Goal: Task Accomplishment & Management: Manage account settings

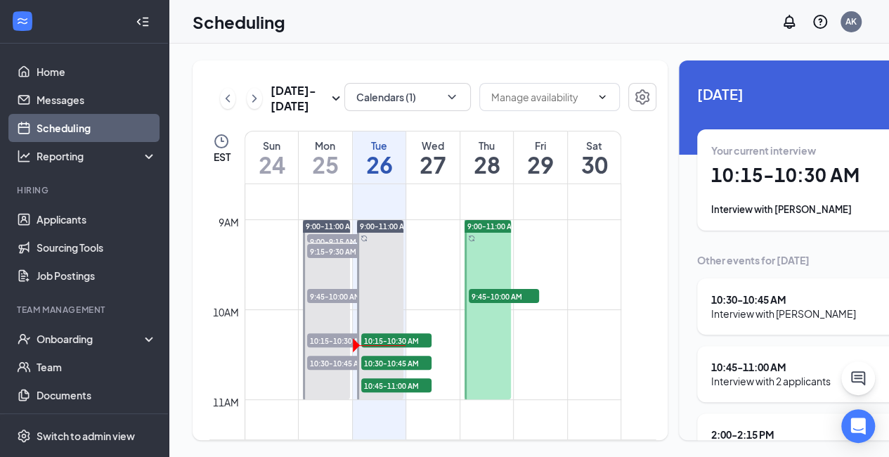
scroll to position [785, 0]
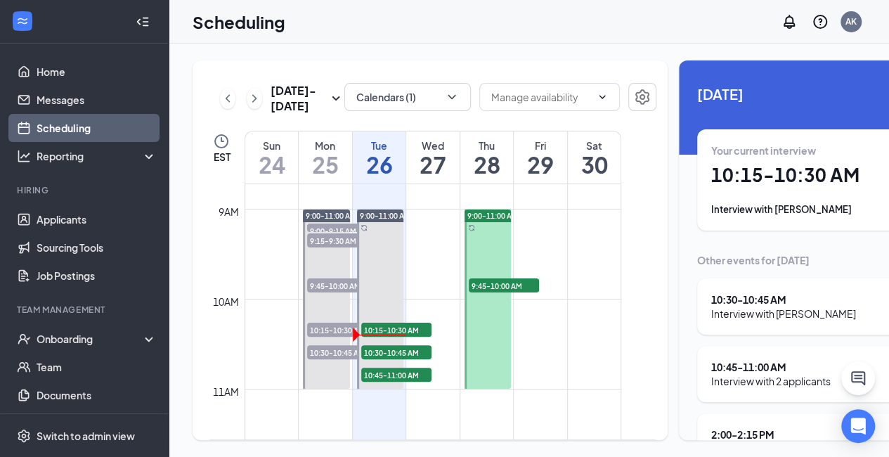
click at [499, 263] on div at bounding box center [487, 298] width 47 height 179
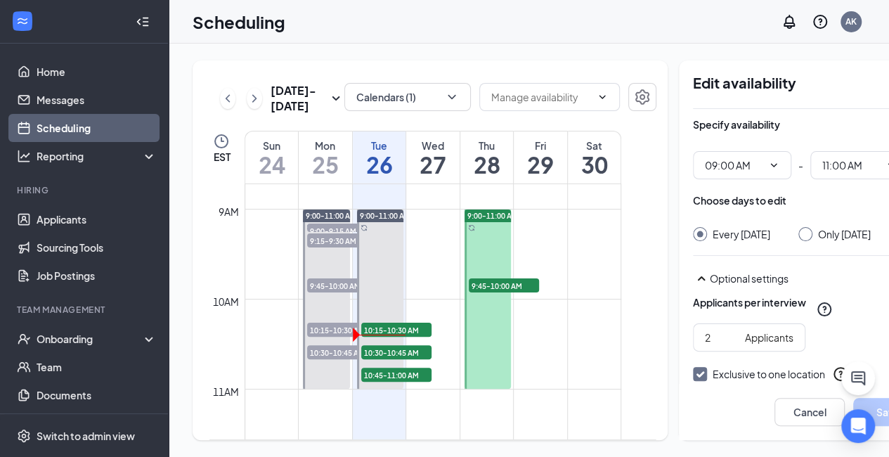
scroll to position [0, 38]
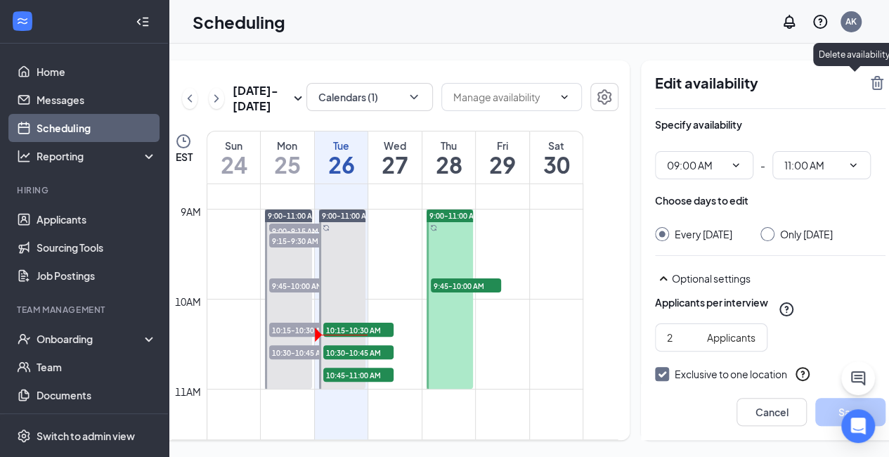
click at [869, 81] on icon "TrashOutline" at bounding box center [877, 82] width 17 height 17
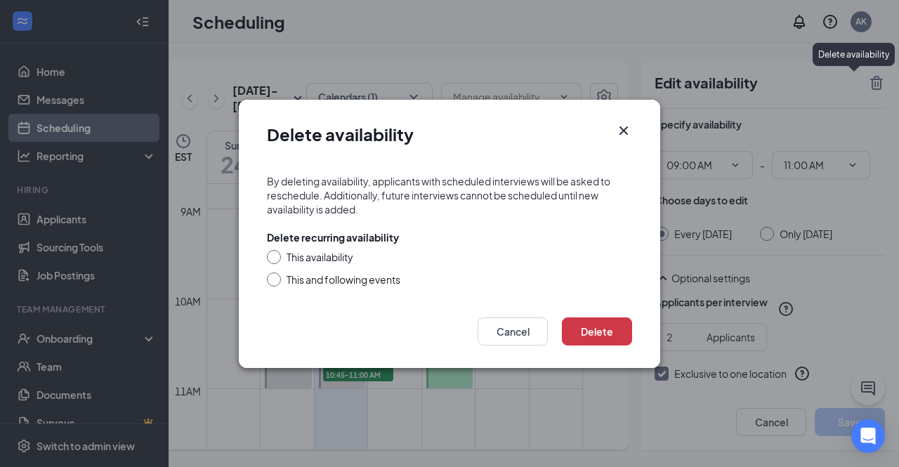
click at [337, 259] on div "This availability" at bounding box center [320, 257] width 67 height 14
click at [277, 259] on input "This availability" at bounding box center [272, 255] width 10 height 10
radio input "true"
click at [598, 324] on button "Delete" at bounding box center [597, 332] width 70 height 28
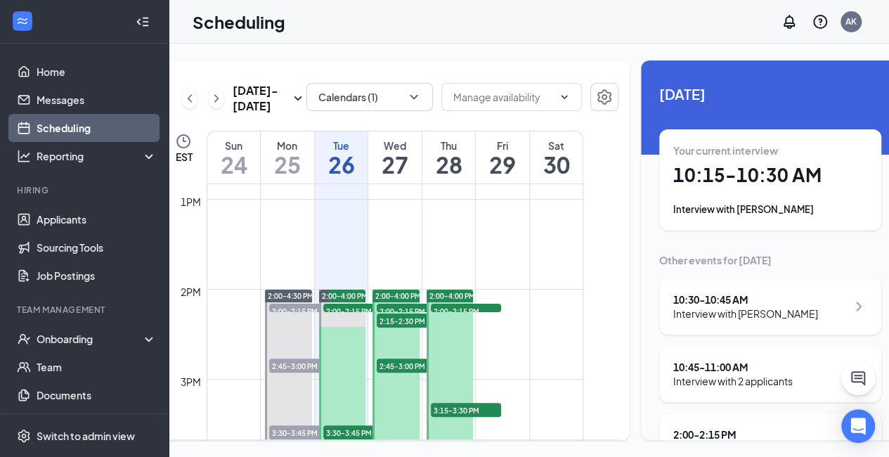
scroll to position [1155, 0]
click at [406, 360] on div at bounding box center [395, 378] width 47 height 179
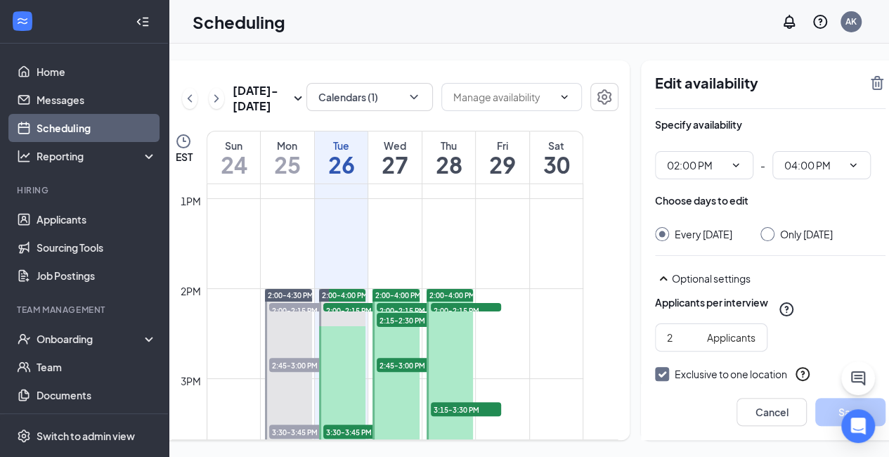
click at [848, 91] on div "Edit availability" at bounding box center [770, 91] width 230 height 34
click at [871, 84] on icon "TrashOutline" at bounding box center [877, 83] width 13 height 14
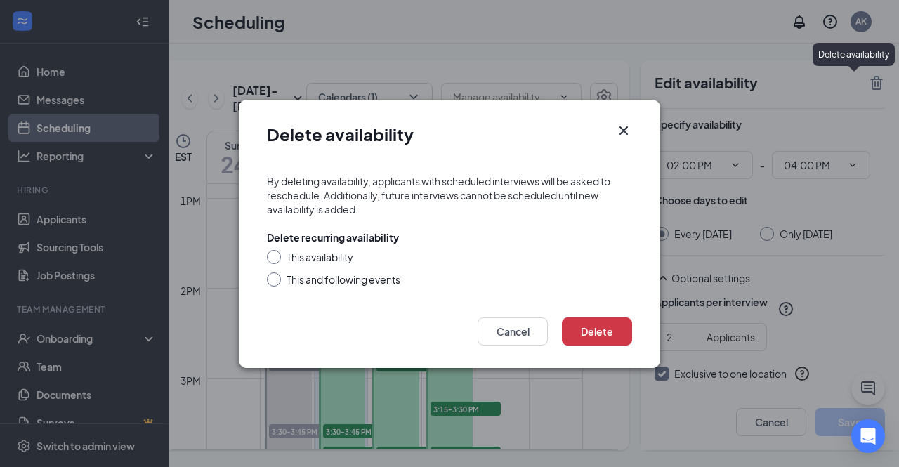
click at [342, 249] on div "Delete recurring availability This availability This and following events" at bounding box center [449, 258] width 365 height 56
click at [271, 252] on input "This availability" at bounding box center [272, 255] width 10 height 10
radio input "true"
click at [579, 321] on button "Delete" at bounding box center [597, 332] width 70 height 28
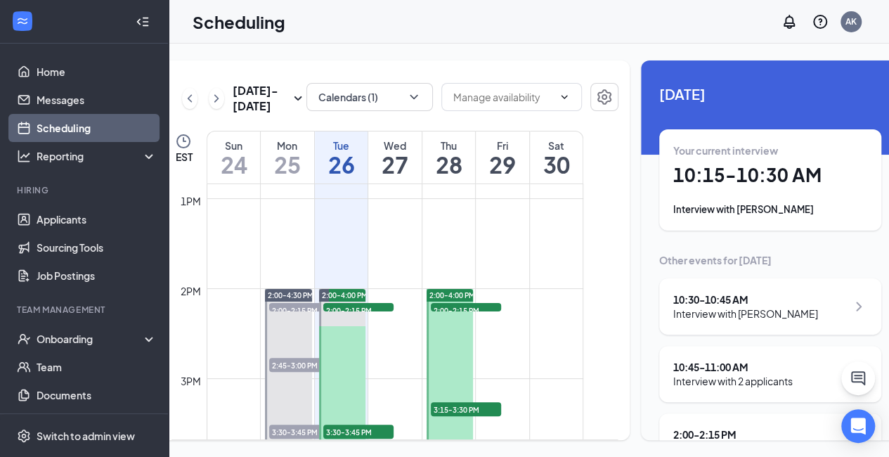
scroll to position [1269, 0]
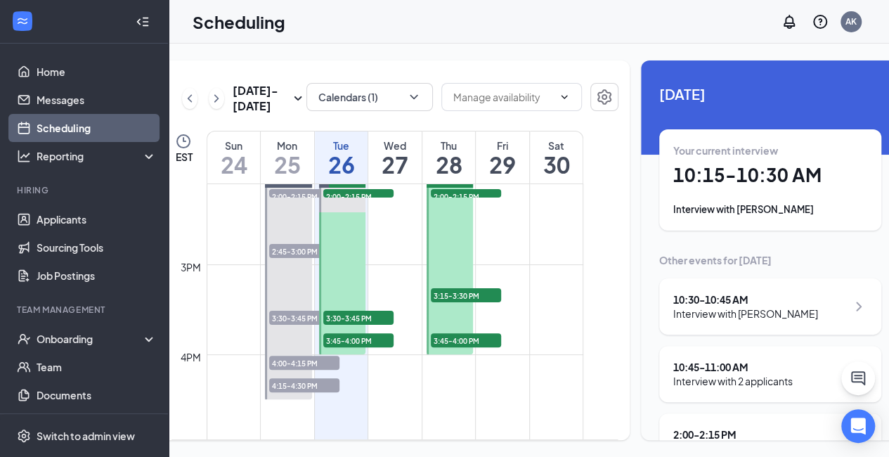
click at [443, 298] on div at bounding box center [450, 264] width 47 height 179
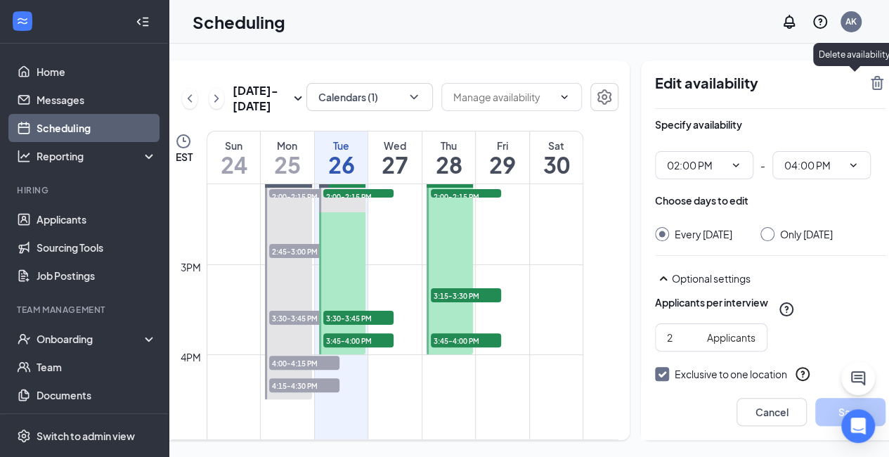
click at [871, 84] on icon "TrashOutline" at bounding box center [877, 83] width 13 height 14
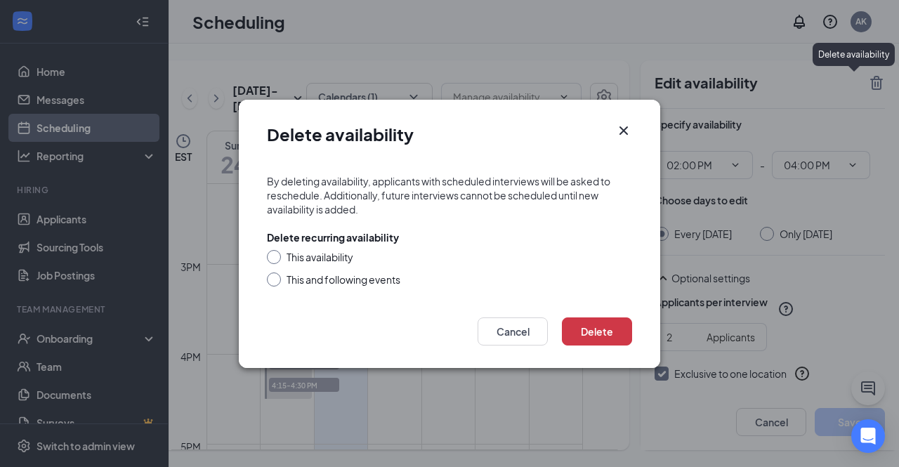
click at [334, 259] on div "This availability" at bounding box center [320, 257] width 67 height 14
click at [277, 259] on input "This availability" at bounding box center [272, 255] width 10 height 10
radio input "true"
click at [620, 327] on button "Delete" at bounding box center [597, 332] width 70 height 28
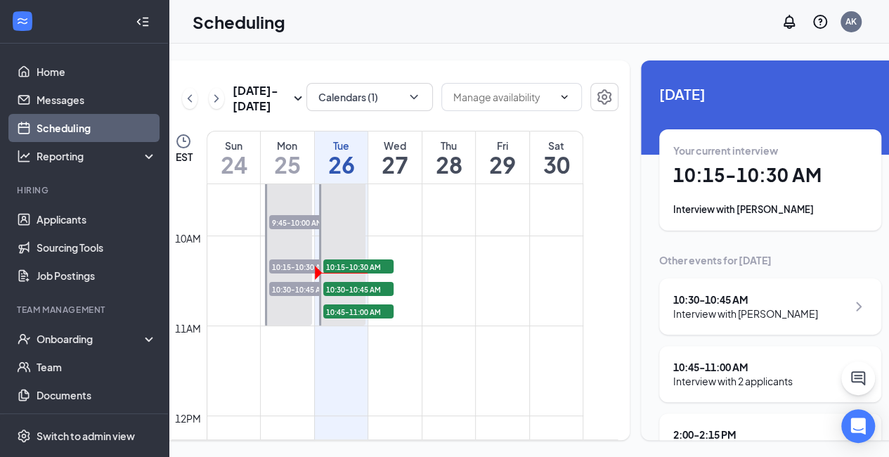
scroll to position [854, 0]
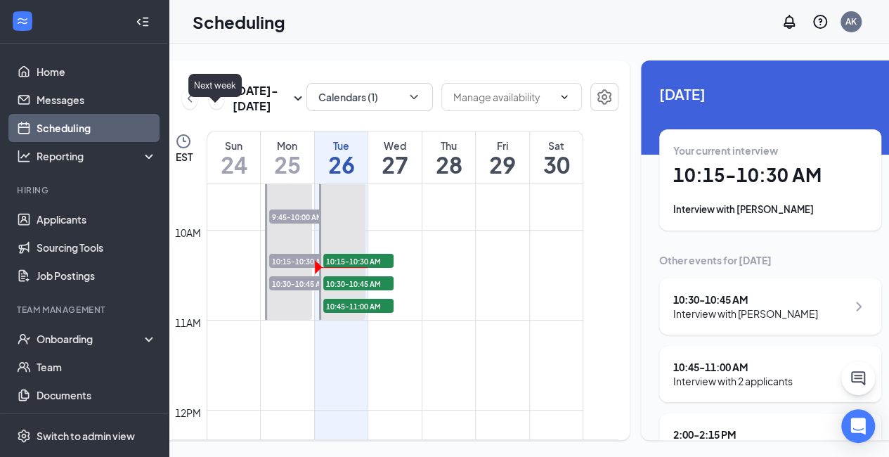
click at [210, 107] on icon "ChevronRight" at bounding box center [216, 98] width 14 height 17
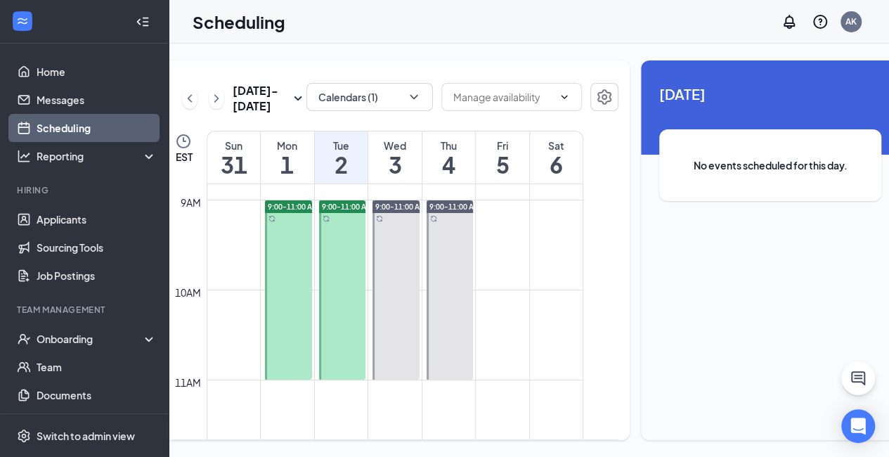
scroll to position [795, 0]
click at [303, 301] on div at bounding box center [288, 289] width 47 height 179
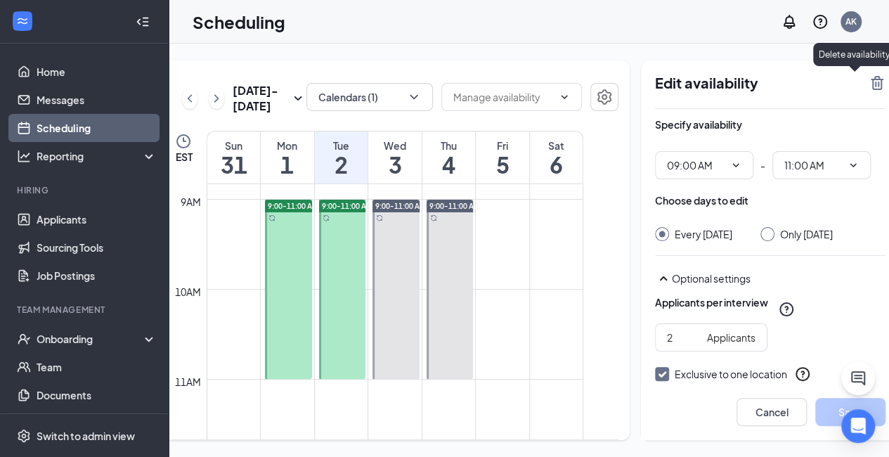
click at [869, 81] on icon "TrashOutline" at bounding box center [877, 82] width 17 height 17
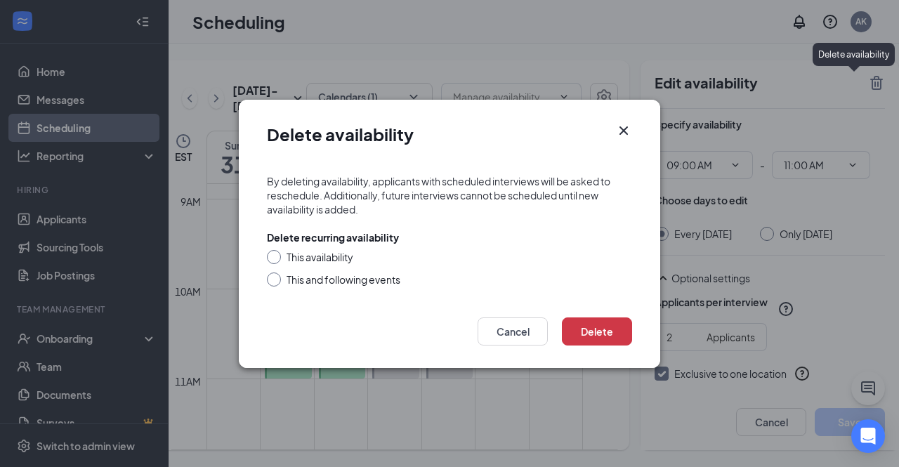
click at [323, 266] on div "This availability This and following events" at bounding box center [449, 268] width 365 height 37
click at [329, 260] on div "This availability" at bounding box center [320, 257] width 67 height 14
click at [277, 260] on input "This availability" at bounding box center [272, 255] width 10 height 10
radio input "true"
click at [597, 330] on button "Delete" at bounding box center [597, 332] width 70 height 28
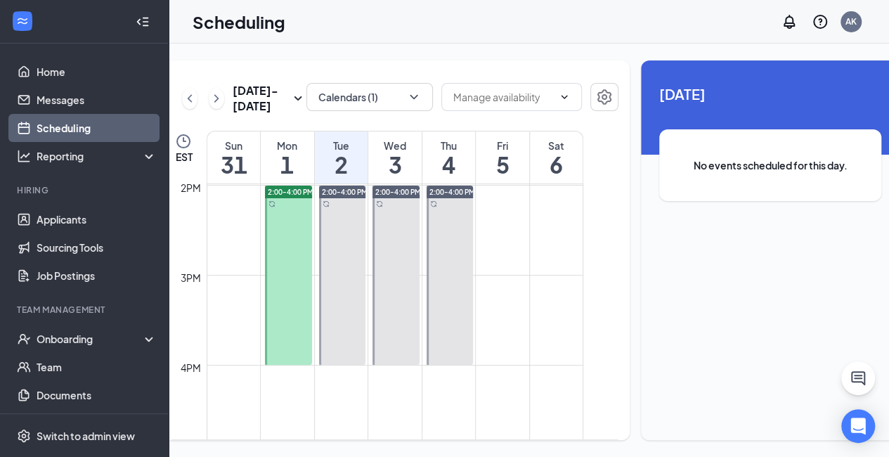
scroll to position [1259, 0]
click at [279, 277] on div at bounding box center [288, 274] width 47 height 179
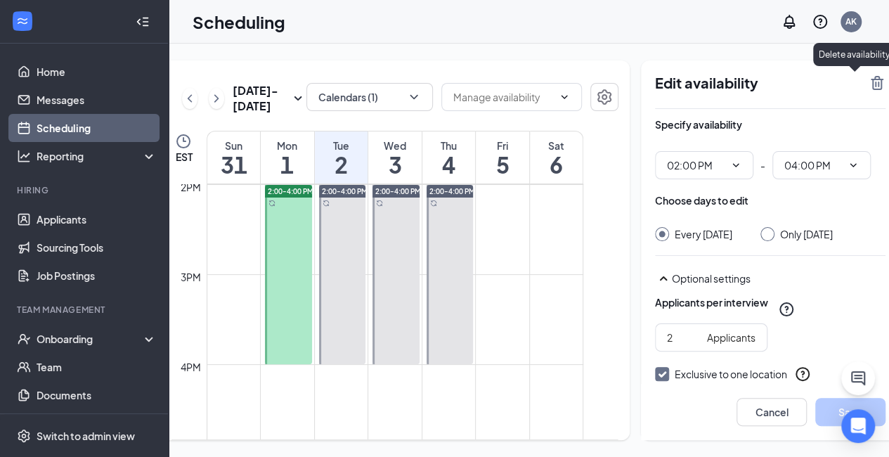
click at [869, 77] on icon "TrashOutline" at bounding box center [877, 82] width 17 height 17
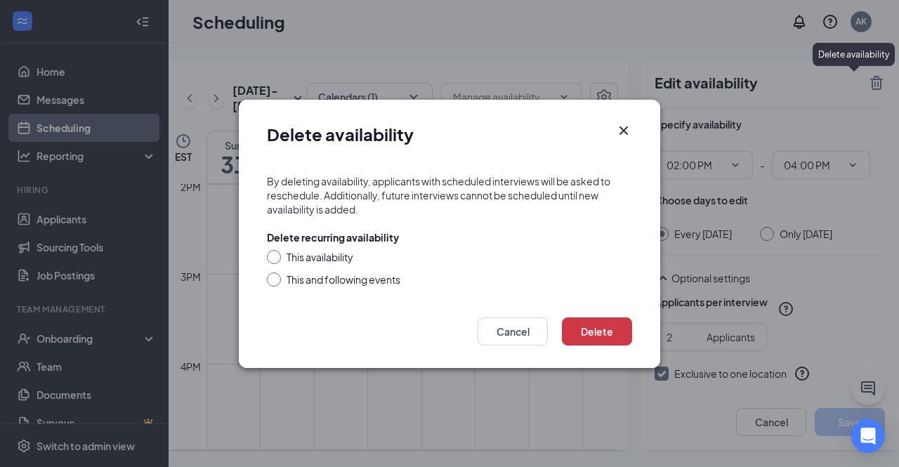
click at [312, 259] on div "This availability" at bounding box center [320, 257] width 67 height 14
click at [277, 259] on input "This availability" at bounding box center [272, 255] width 10 height 10
radio input "true"
click at [604, 336] on button "Delete" at bounding box center [597, 332] width 70 height 28
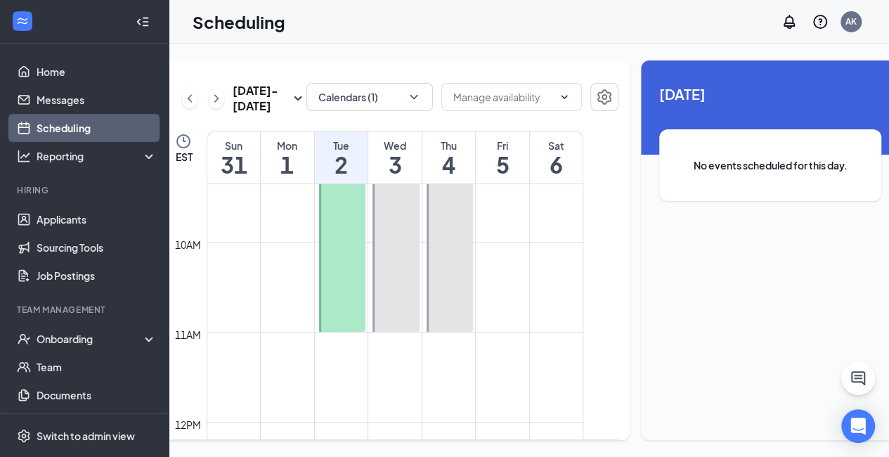
scroll to position [841, 0]
click at [346, 280] on div at bounding box center [342, 242] width 47 height 179
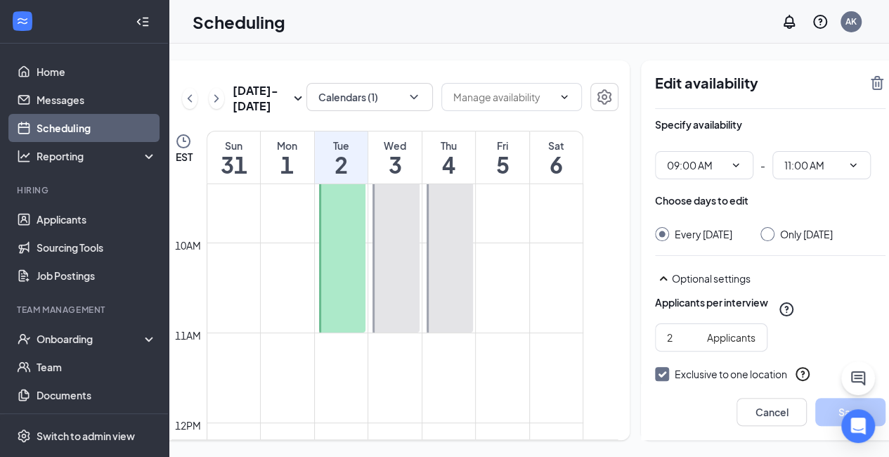
click at [863, 91] on div "Edit availability Specify availability 09:00 AM - 11:00 AM Choose days to edit …" at bounding box center [770, 249] width 259 height 379
click at [869, 90] on icon "TrashOutline" at bounding box center [877, 82] width 17 height 17
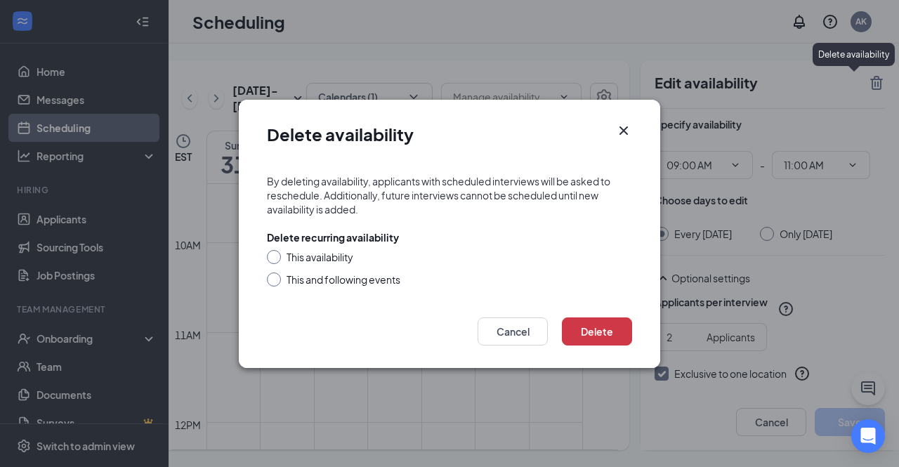
drag, startPoint x: 860, startPoint y: 88, endPoint x: 722, endPoint y: 225, distance: 194.3
click at [813, 130] on div "Delete availability By deleting availability, applicants with scheduled intervi…" at bounding box center [449, 233] width 899 height 467
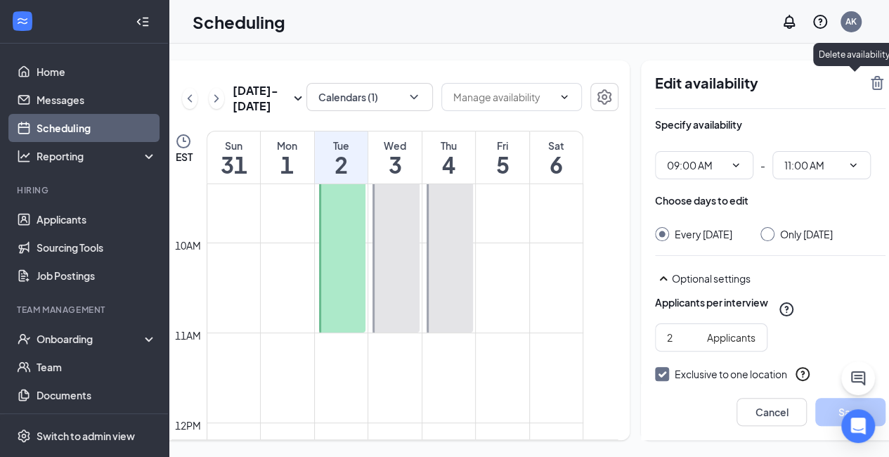
click at [871, 80] on icon "TrashOutline" at bounding box center [877, 83] width 13 height 14
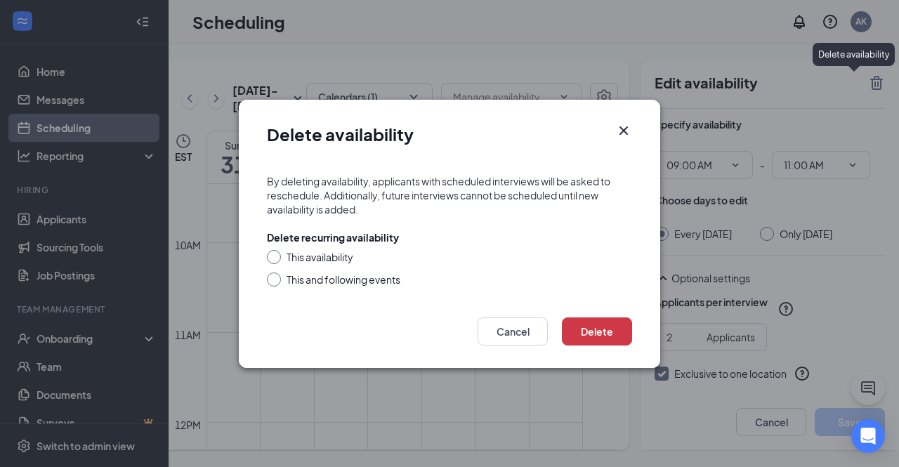
click at [304, 258] on div "This availability" at bounding box center [320, 257] width 67 height 14
click at [277, 258] on input "This availability" at bounding box center [272, 255] width 10 height 10
radio input "true"
click at [610, 329] on button "Delete" at bounding box center [597, 332] width 70 height 28
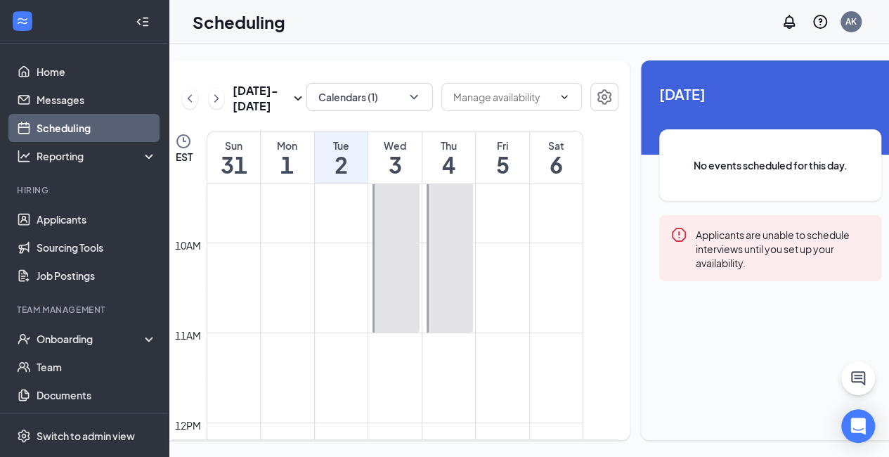
click at [365, 377] on td at bounding box center [395, 366] width 377 height 22
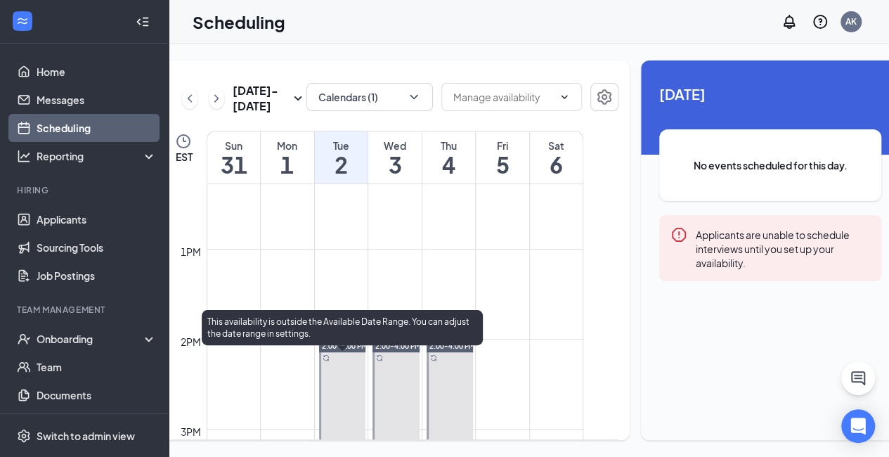
scroll to position [1159, 0]
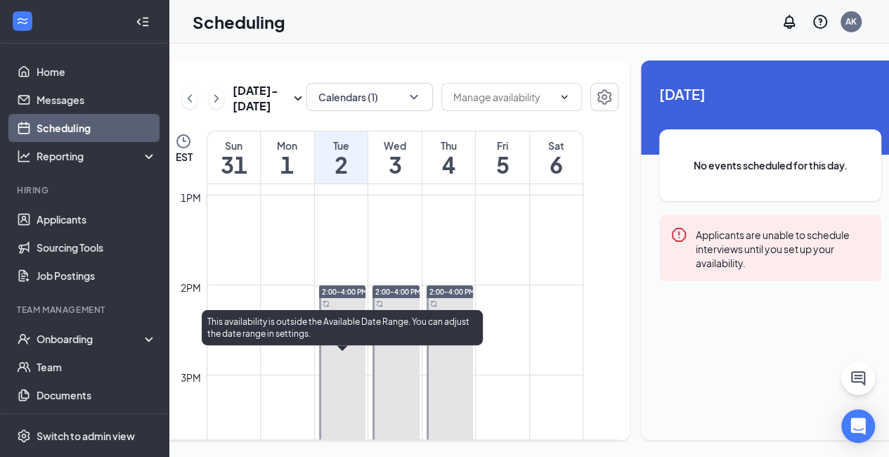
click at [351, 368] on div at bounding box center [342, 374] width 47 height 179
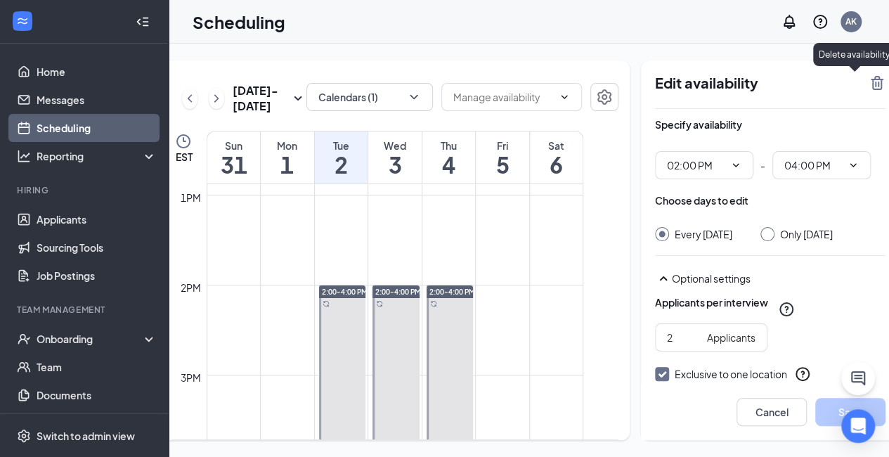
click at [869, 86] on icon "TrashOutline" at bounding box center [877, 82] width 17 height 17
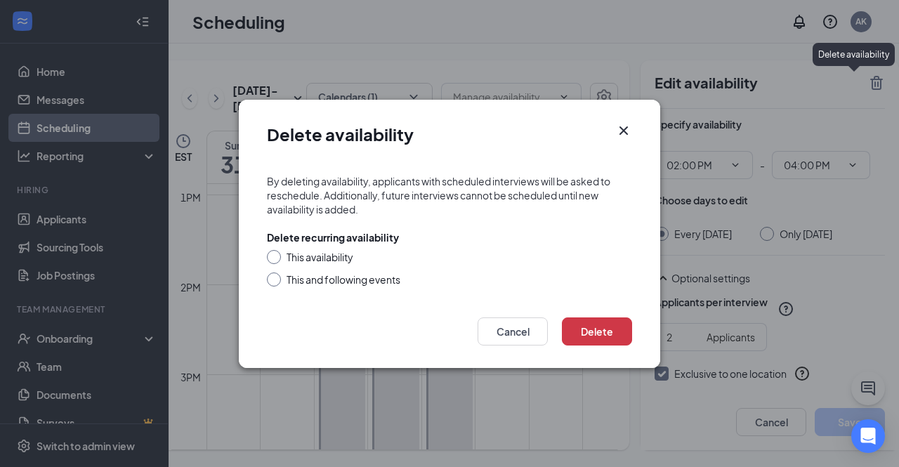
click at [319, 258] on div "This availability" at bounding box center [320, 257] width 67 height 14
click at [277, 258] on input "This availability" at bounding box center [272, 255] width 10 height 10
radio input "true"
click at [628, 336] on button "Delete" at bounding box center [597, 332] width 70 height 28
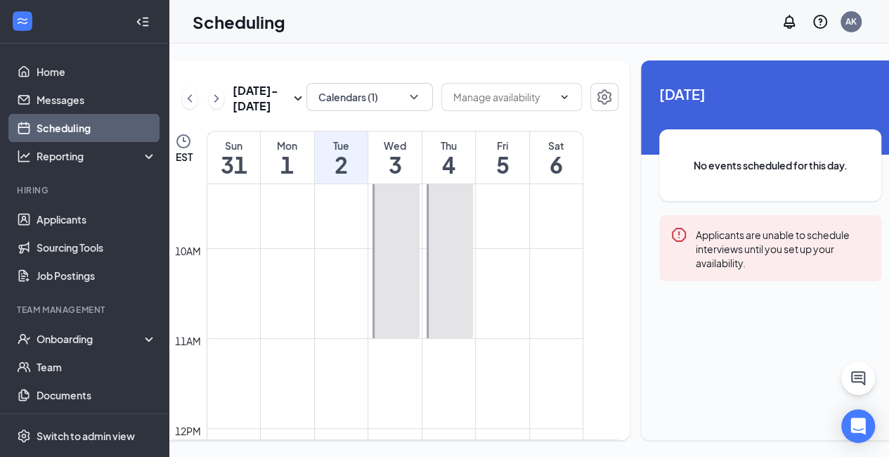
scroll to position [746, 0]
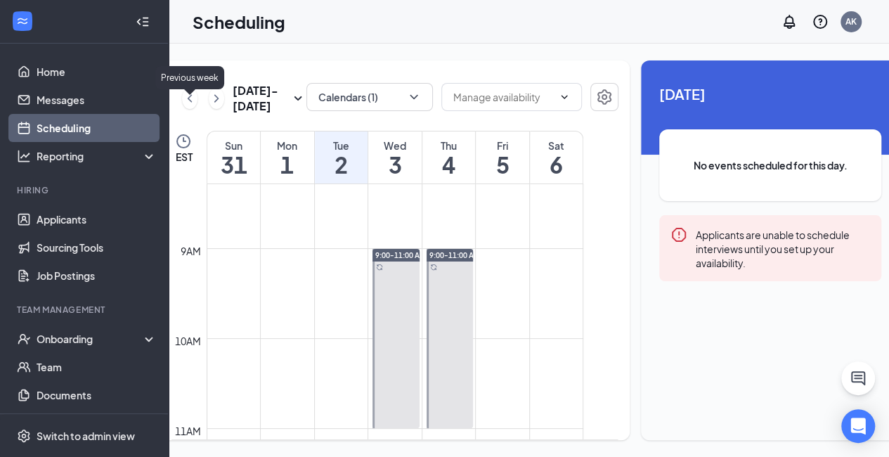
click at [188, 102] on icon "ChevronLeft" at bounding box center [190, 98] width 14 height 17
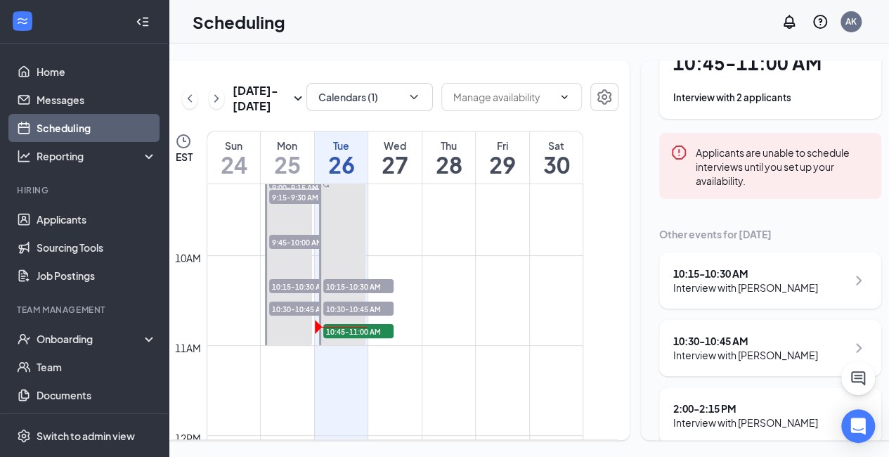
scroll to position [112, 0]
click at [749, 281] on div "Interview with [PERSON_NAME]" at bounding box center [745, 287] width 145 height 14
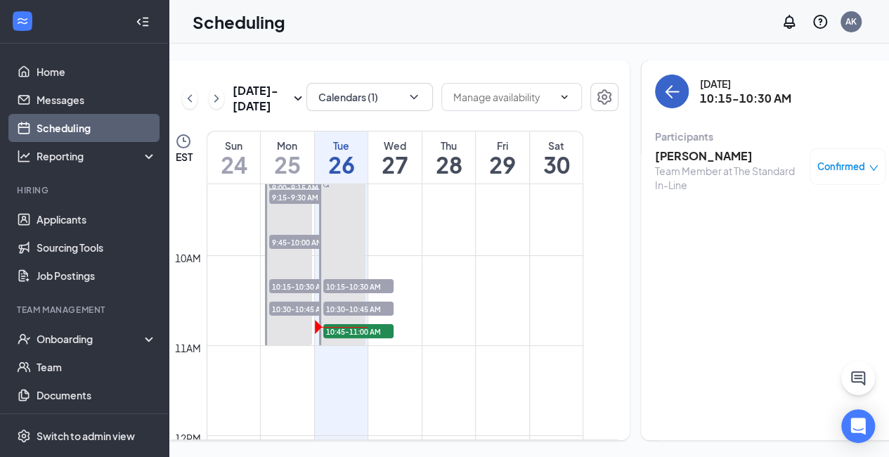
click at [663, 89] on icon "ArrowLeft" at bounding box center [671, 91] width 17 height 17
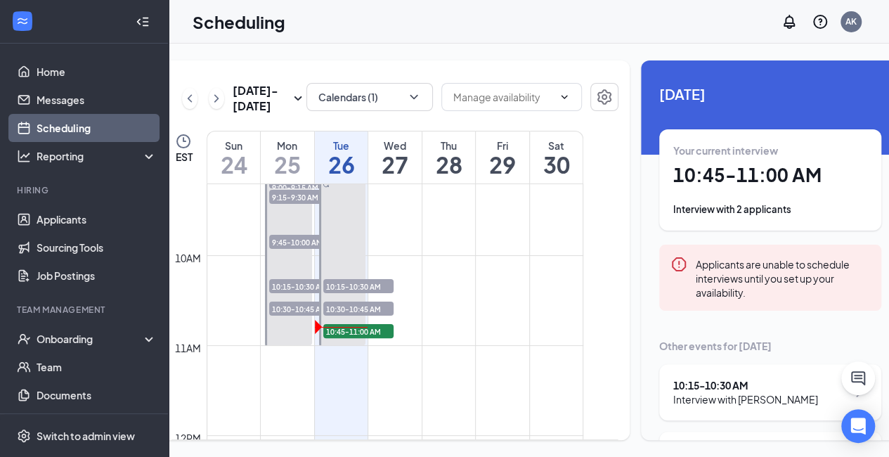
click at [727, 212] on div "Interview with 2 applicants" at bounding box center [770, 209] width 194 height 14
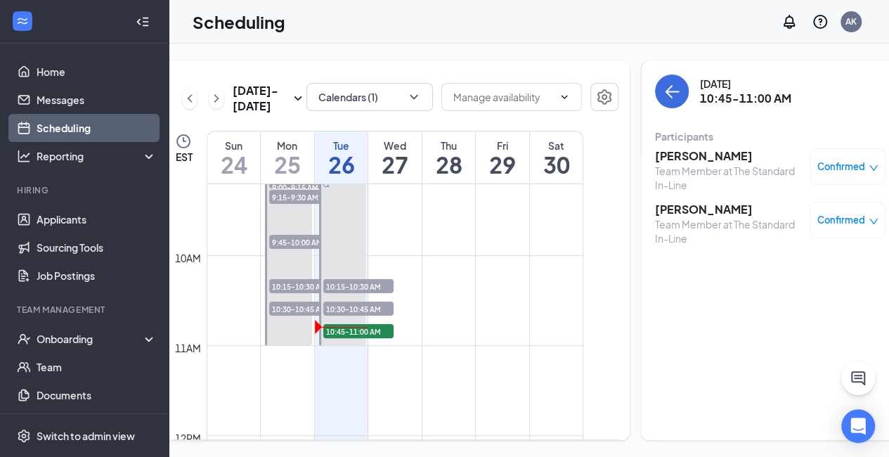
click at [665, 161] on h3 "[PERSON_NAME]" at bounding box center [729, 155] width 148 height 15
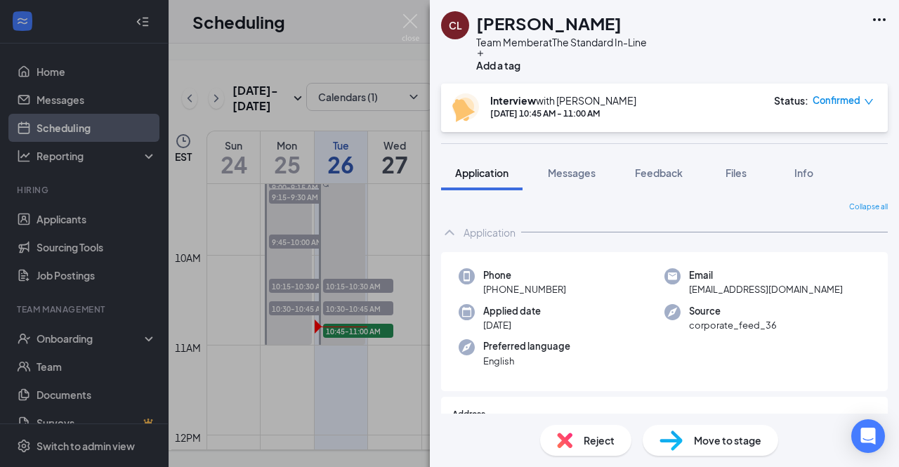
click at [570, 325] on div "Applied date [DATE]" at bounding box center [562, 318] width 206 height 29
